Goal: Use online tool/utility: Utilize a website feature to perform a specific function

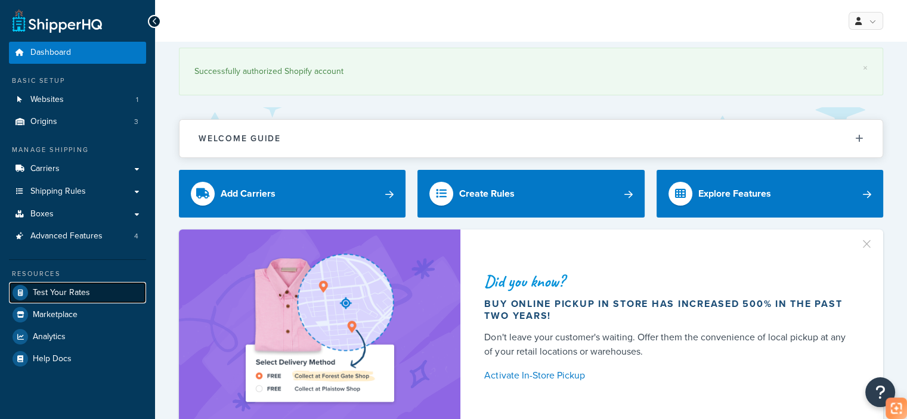
click at [110, 299] on link "Test Your Rates" at bounding box center [77, 292] width 137 height 21
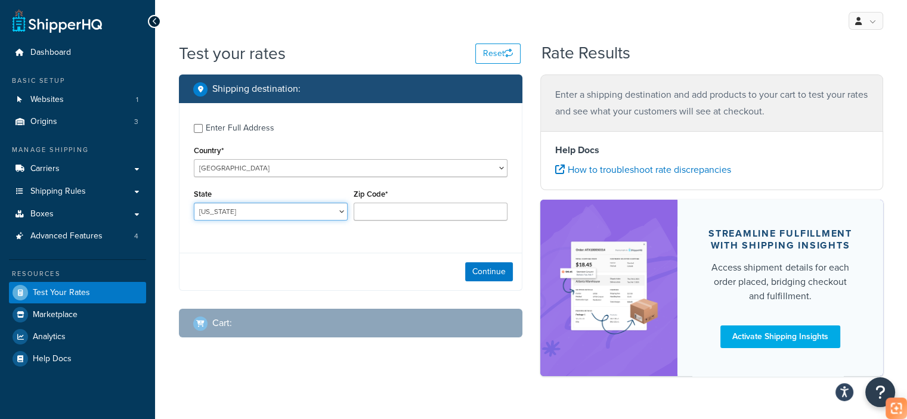
click at [249, 215] on select "[US_STATE] [US_STATE] [US_STATE] [US_STATE] [US_STATE] Armed Forces Americas Ar…" at bounding box center [271, 212] width 154 height 18
select select "CA"
click at [194, 203] on select "[US_STATE] [US_STATE] [US_STATE] [US_STATE] [US_STATE] Armed Forces Americas Ar…" at bounding box center [271, 212] width 154 height 18
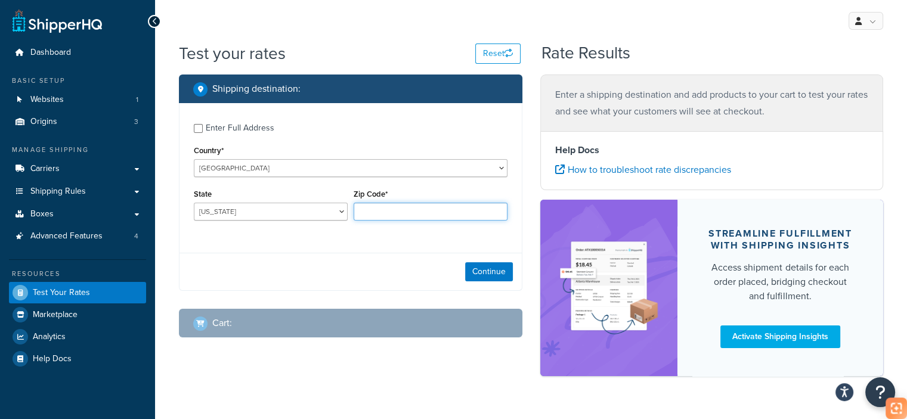
click at [408, 212] on input "Zip Code*" at bounding box center [431, 212] width 154 height 18
type input "90003"
click at [494, 275] on button "Continue" at bounding box center [489, 271] width 48 height 19
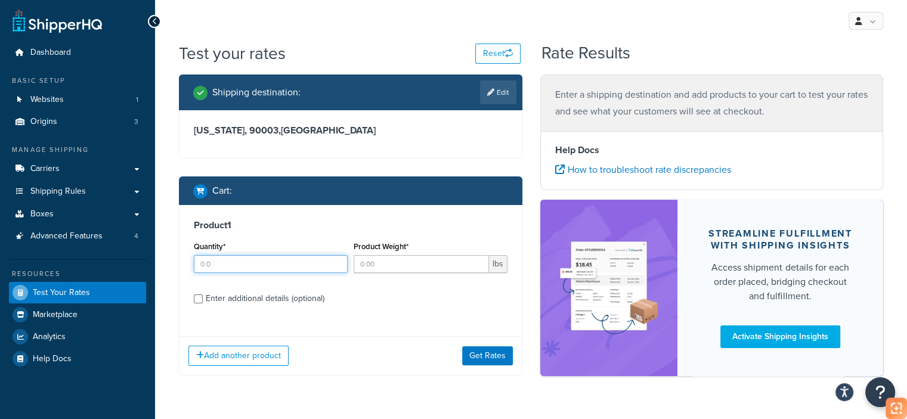
click at [255, 271] on input "Quantity*" at bounding box center [271, 264] width 154 height 18
type input "1"
click at [398, 266] on input "Product Weight*" at bounding box center [421, 264] width 135 height 18
type input "6.6"
click at [320, 294] on div "Enter additional details (optional)" at bounding box center [265, 298] width 119 height 17
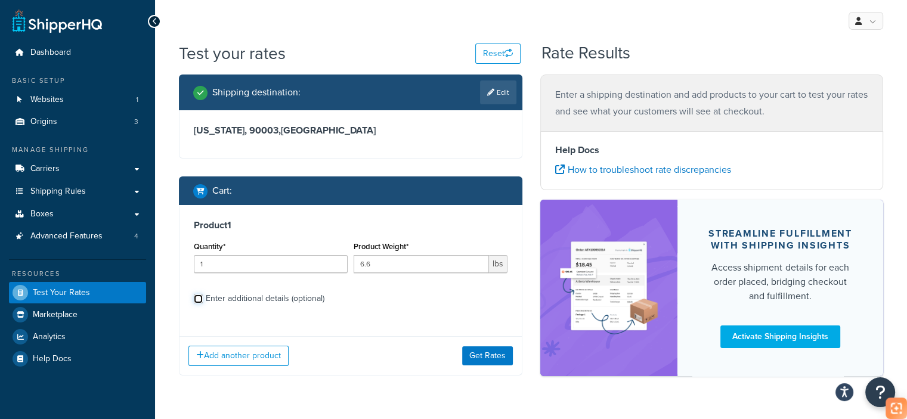
click at [203, 294] on input "Enter additional details (optional)" at bounding box center [198, 298] width 9 height 9
checkbox input "true"
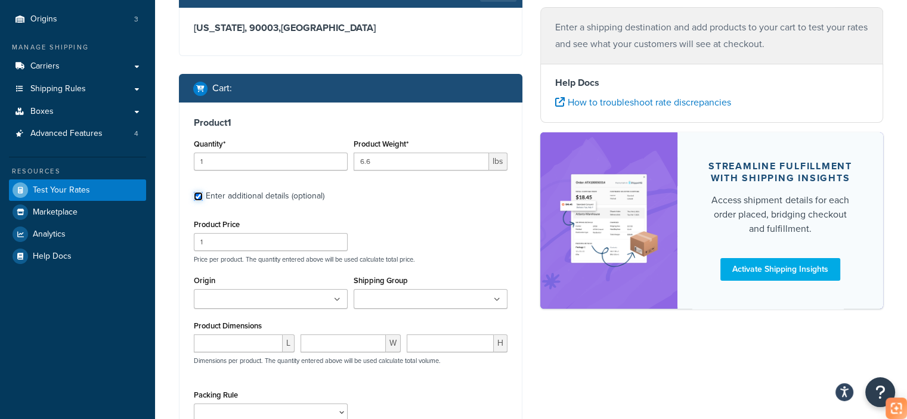
scroll to position [60, 0]
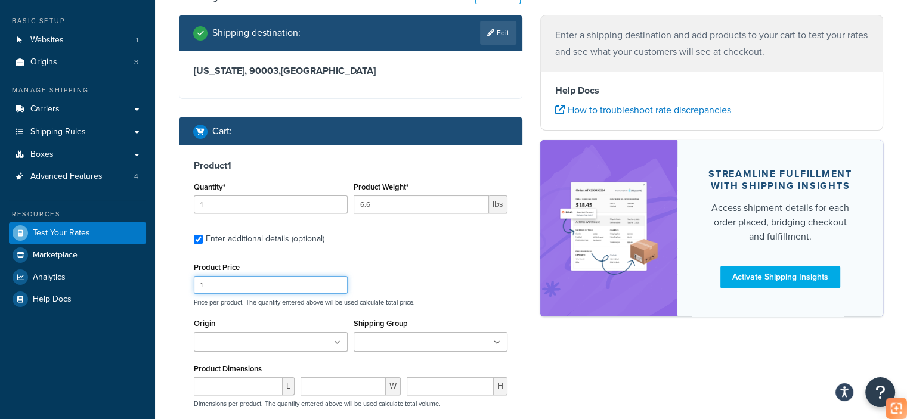
drag, startPoint x: 230, startPoint y: 286, endPoint x: 184, endPoint y: 289, distance: 46.6
click at [184, 289] on div "Product 1 Quantity* 1 Product Weight* 6.6 lbs Enter additional details (optiona…" at bounding box center [350, 316] width 342 height 342
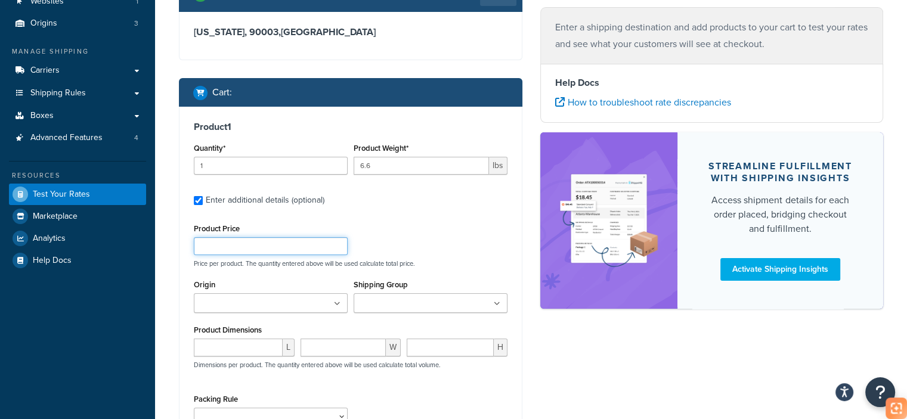
scroll to position [119, 0]
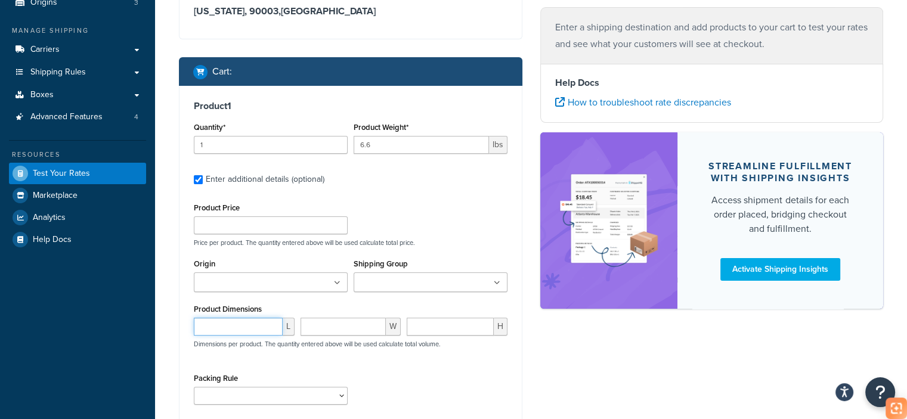
click at [264, 328] on input "number" at bounding box center [238, 327] width 89 height 18
paste input "9.45"
type input "9.45"
click at [339, 334] on input "number" at bounding box center [343, 327] width 86 height 18
paste input "9.84"
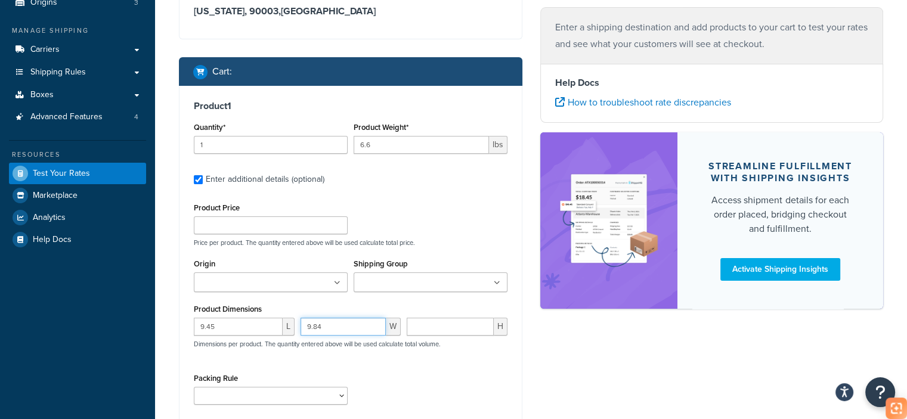
type input "9.84"
click at [436, 327] on input "number" at bounding box center [450, 327] width 87 height 18
paste input "1.97"
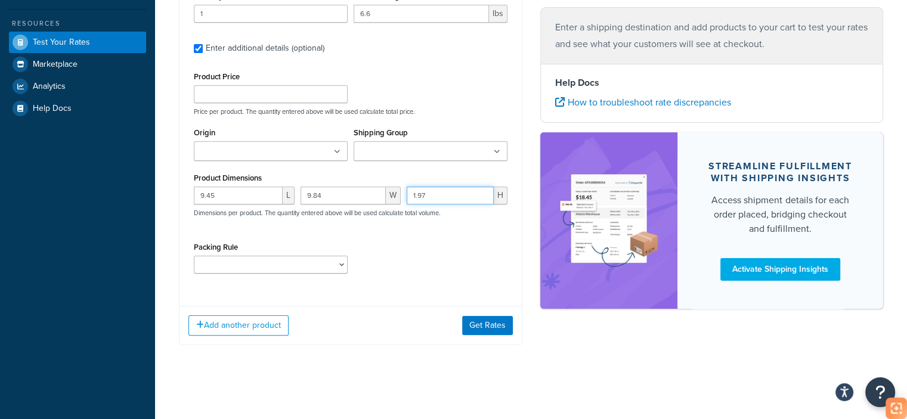
scroll to position [253, 0]
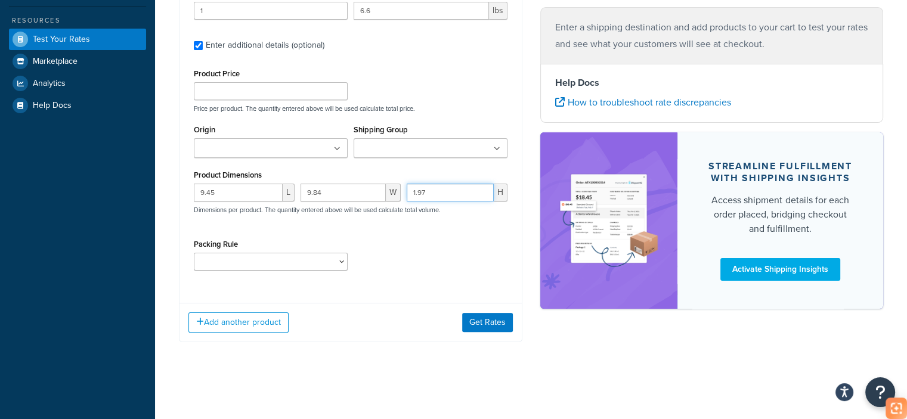
type input "1.97"
click at [496, 319] on button "Get Rates" at bounding box center [487, 322] width 51 height 19
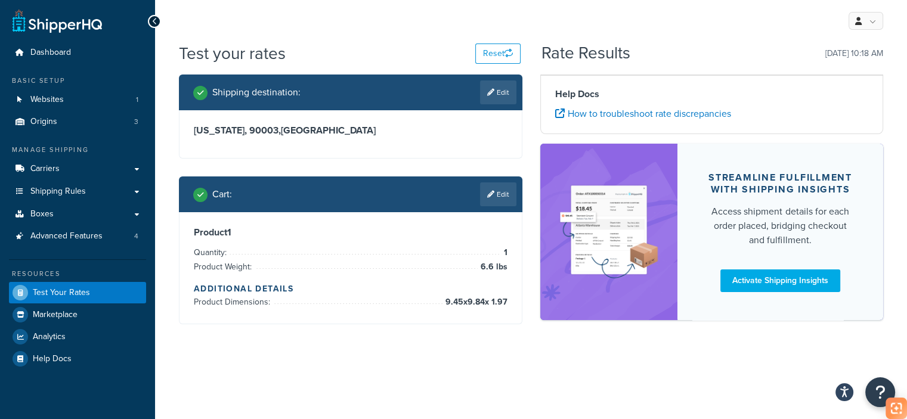
scroll to position [0, 0]
